Goal: Task Accomplishment & Management: Manage account settings

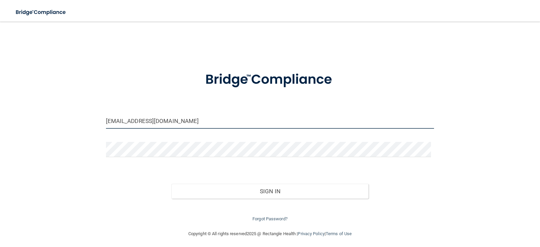
drag, startPoint x: 158, startPoint y: 123, endPoint x: 90, endPoint y: 123, distance: 67.9
click at [90, 123] on div "[EMAIL_ADDRESS][DOMAIN_NAME] Invalid email/password. You don't have permission …" at bounding box center [270, 125] width 513 height 194
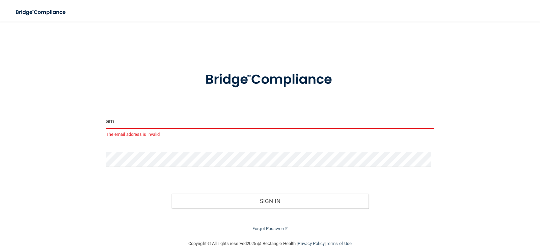
type input "[EMAIL_ADDRESS][PERSON_NAME][DOMAIN_NAME]"
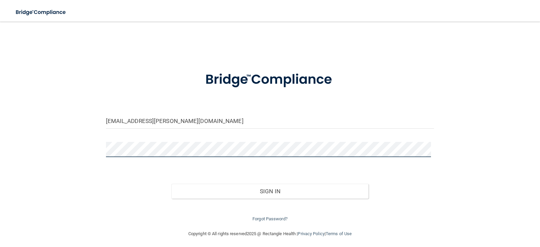
click at [16, 143] on div "[EMAIL_ADDRESS][PERSON_NAME][DOMAIN_NAME] Invalid email/password. You don't hav…" at bounding box center [270, 125] width 513 height 194
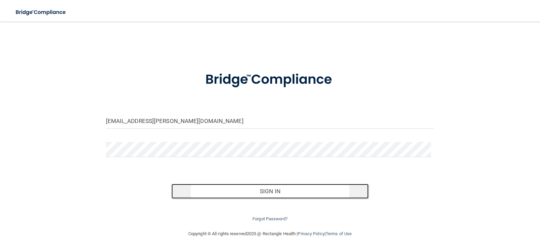
click at [243, 194] on button "Sign In" at bounding box center [269, 191] width 197 height 15
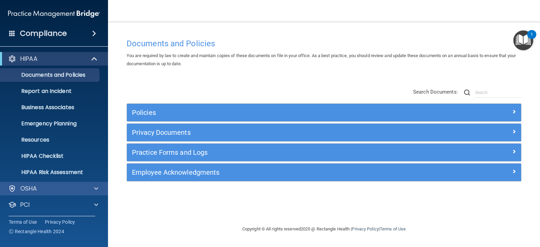
scroll to position [33, 0]
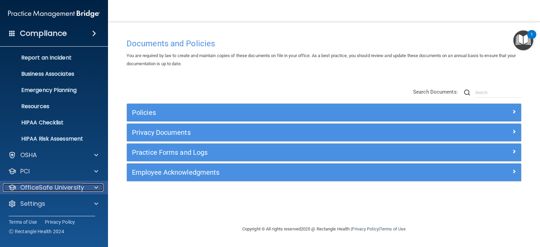
click at [92, 186] on div at bounding box center [95, 187] width 17 height 8
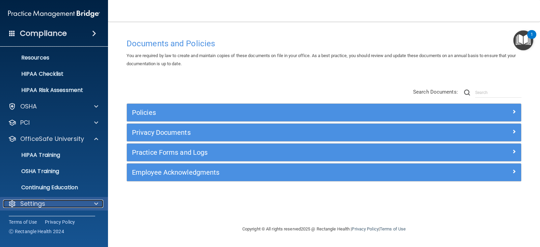
click at [93, 203] on div at bounding box center [95, 204] width 17 height 8
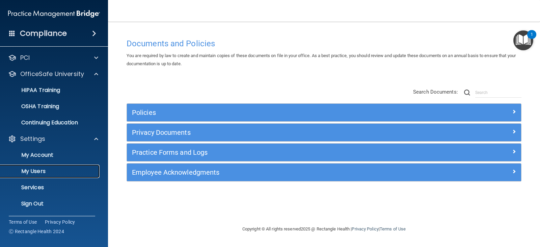
click at [70, 168] on p "My Users" at bounding box center [50, 171] width 92 height 7
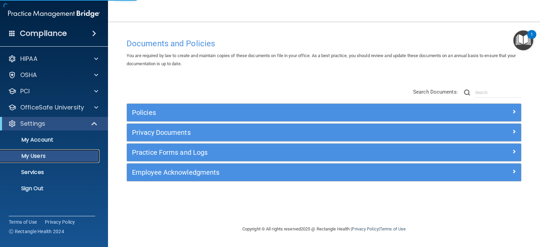
select select "20"
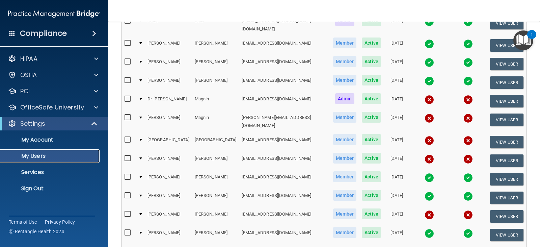
scroll to position [137, 0]
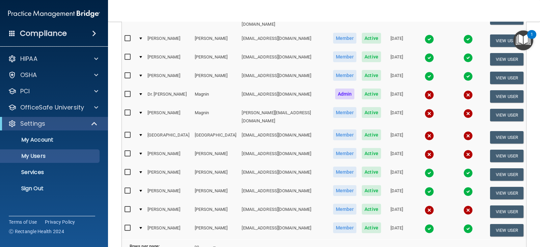
click at [127, 132] on input "checkbox" at bounding box center [129, 134] width 8 height 5
checkbox input "true"
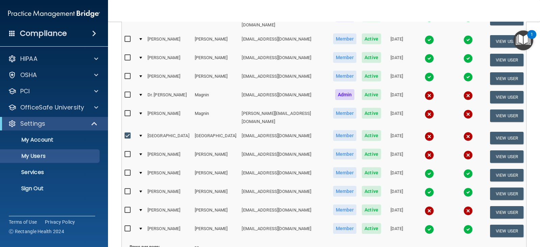
scroll to position [138, 0]
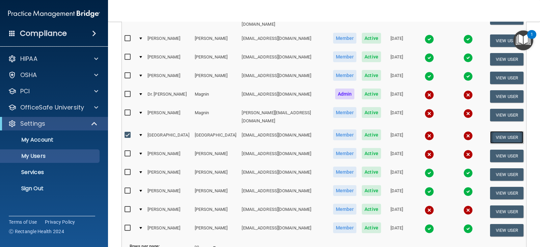
click at [508, 131] on button "View User" at bounding box center [506, 137] width 33 height 12
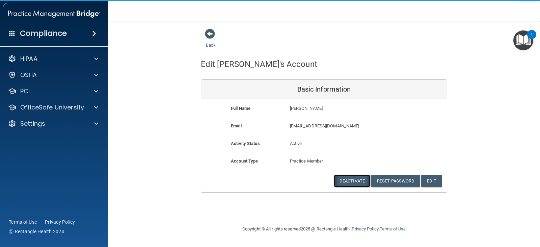
click at [352, 180] on button "Deactivate" at bounding box center [352, 181] width 36 height 12
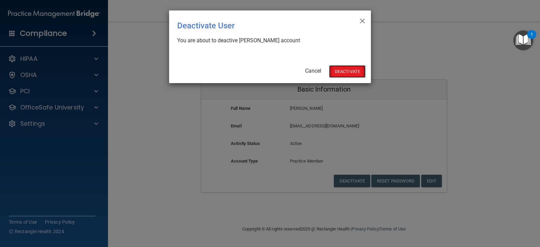
click at [347, 70] on button "Deactivate" at bounding box center [347, 71] width 36 height 12
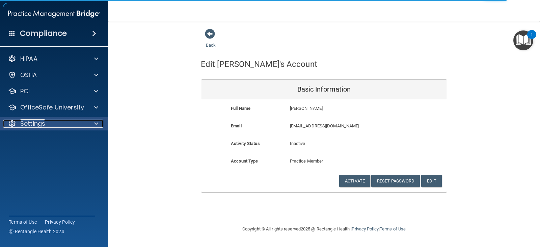
click at [76, 122] on div "Settings" at bounding box center [45, 124] width 84 height 8
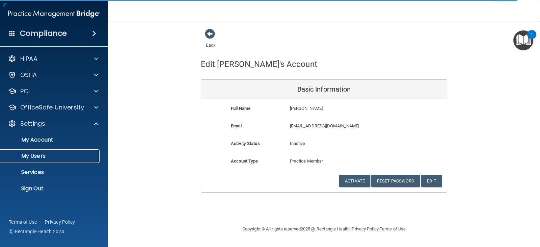
click at [50, 154] on p "My Users" at bounding box center [50, 156] width 92 height 7
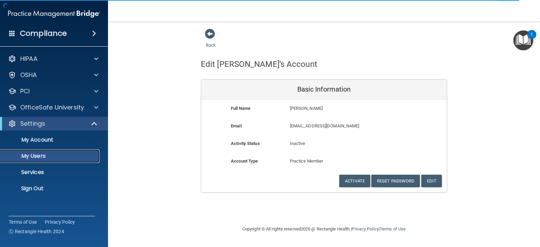
select select "20"
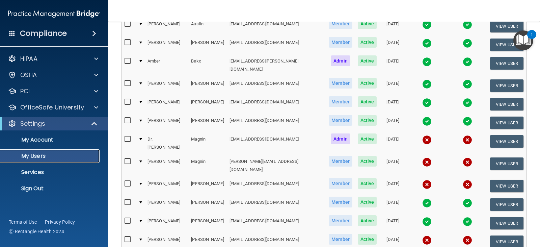
scroll to position [101, 0]
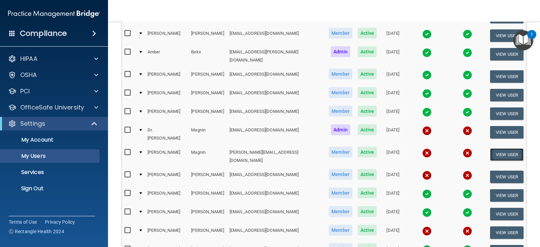
click at [503, 148] on button "View User" at bounding box center [506, 154] width 33 height 12
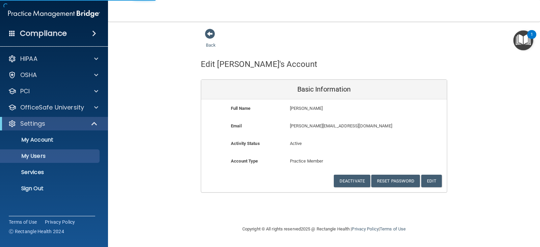
select select "20"
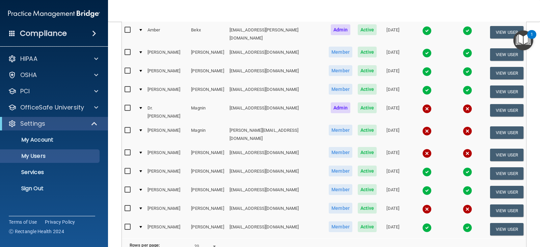
scroll to position [125, 0]
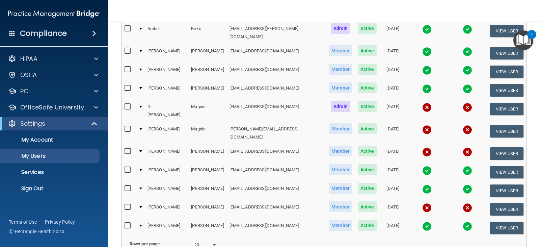
click at [406, 144] on td at bounding box center [426, 153] width 41 height 19
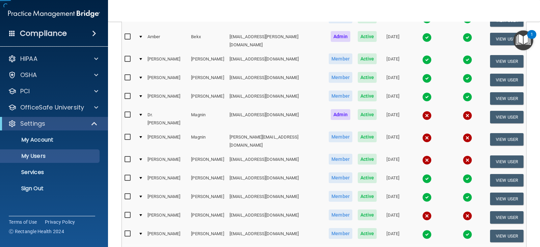
scroll to position [0, 0]
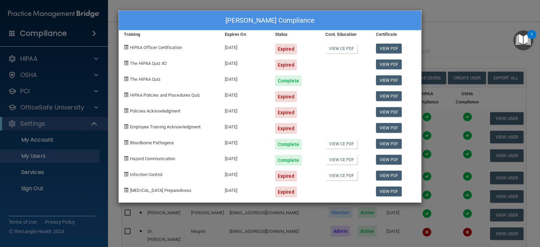
click at [487, 58] on div "Christine Schmitz's Compliance Training Expires On Status Cont. Education Certi…" at bounding box center [270, 123] width 540 height 247
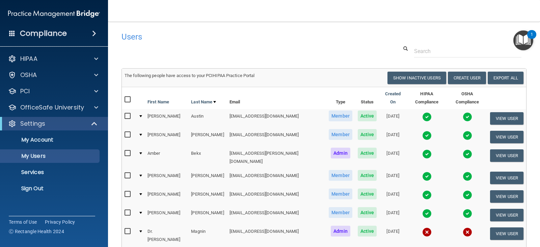
scroll to position [182, 0]
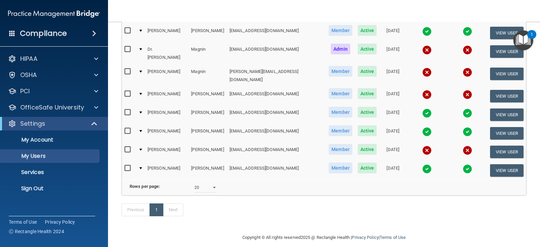
click at [278, 64] on td "[PERSON_NAME][EMAIL_ADDRESS][DOMAIN_NAME]" at bounding box center [277, 75] width 100 height 22
click at [270, 64] on td "[PERSON_NAME][EMAIL_ADDRESS][DOMAIN_NAME]" at bounding box center [277, 75] width 100 height 22
click at [379, 64] on td "[DATE]" at bounding box center [392, 75] width 27 height 22
click at [329, 66] on span "Member" at bounding box center [341, 71] width 24 height 11
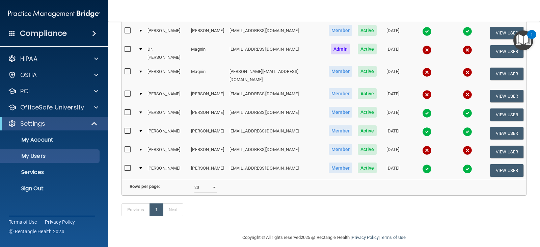
click at [379, 64] on td "[DATE]" at bounding box center [392, 75] width 27 height 22
click at [355, 64] on td "Active" at bounding box center [367, 75] width 25 height 22
click at [358, 66] on span "Active" at bounding box center [367, 71] width 19 height 11
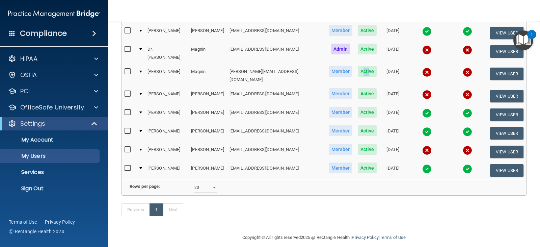
click at [358, 66] on span "Active" at bounding box center [367, 71] width 19 height 11
click at [463, 68] on img at bounding box center [467, 72] width 9 height 9
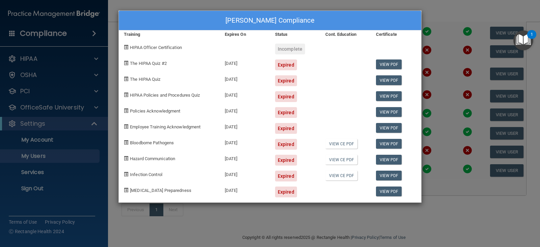
click at [449, 80] on div "Ellen Magnin's Compliance Training Expires On Status Cont. Education Certificat…" at bounding box center [270, 123] width 540 height 247
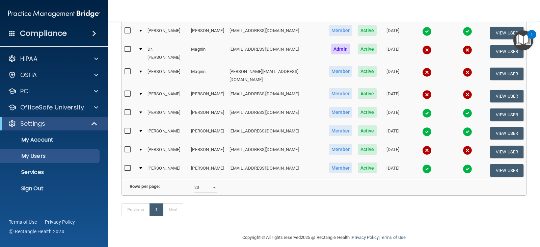
click at [422, 90] on img at bounding box center [426, 94] width 9 height 9
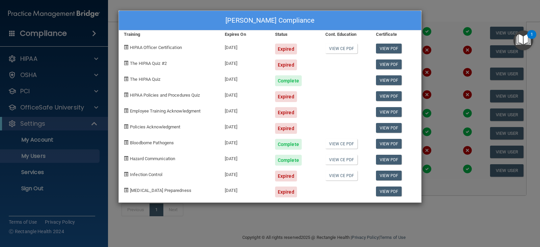
click at [437, 82] on div "Christine Schmitz's Compliance Training Expires On Status Cont. Education Certi…" at bounding box center [270, 123] width 540 height 247
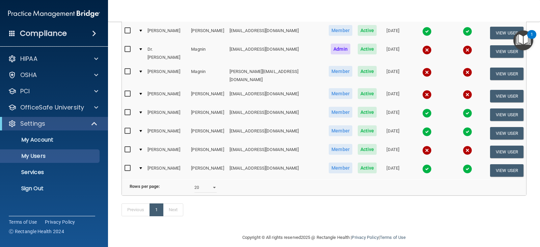
click at [422, 68] on img at bounding box center [426, 72] width 9 height 9
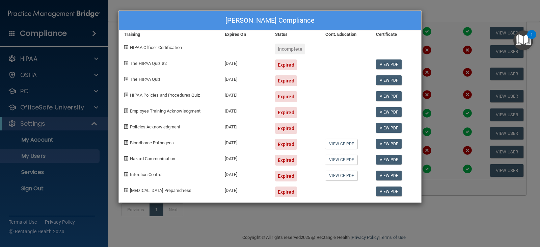
click at [422, 47] on div "Ellen Magnin's Compliance Training Expires On Status Cont. Education Certificat…" at bounding box center [270, 123] width 540 height 247
